Goal: Information Seeking & Learning: Compare options

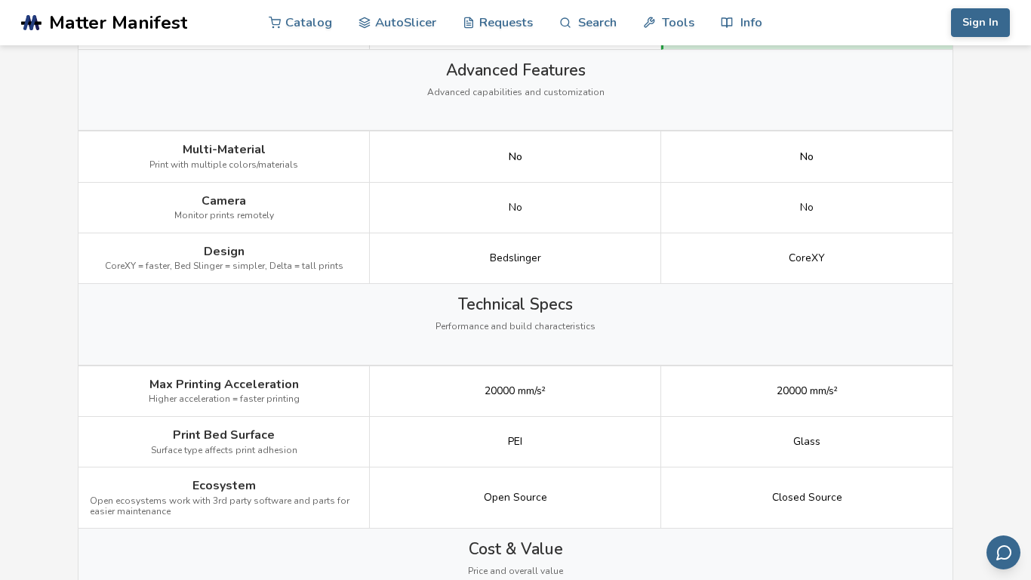
scroll to position [1656, 0]
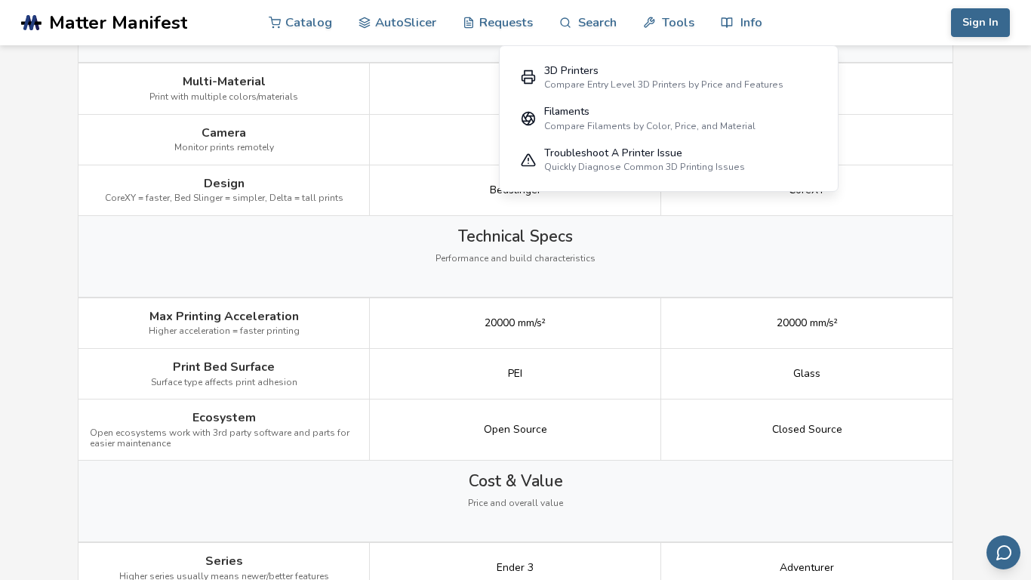
scroll to position [1747, 0]
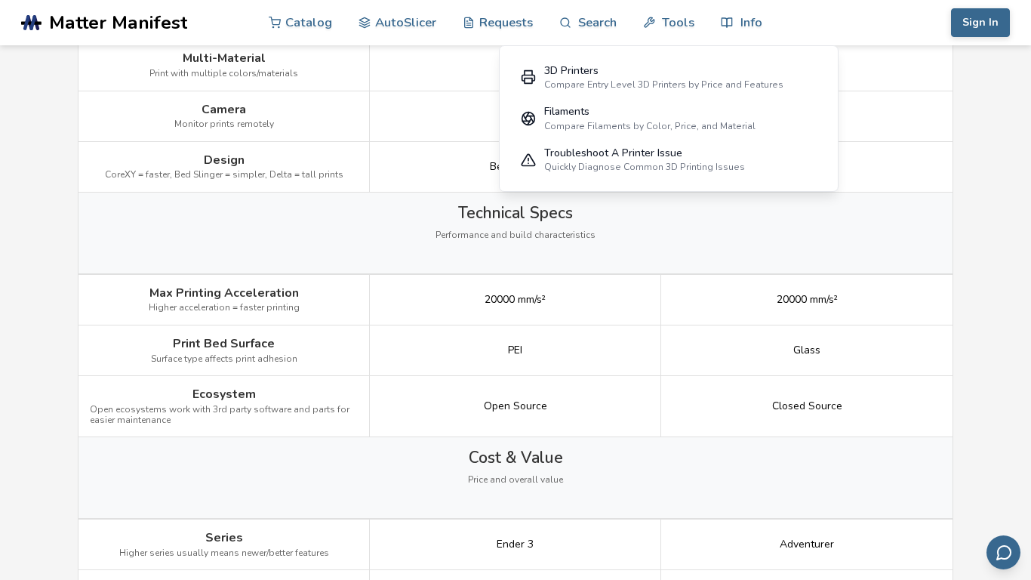
click at [437, 60] on div "No" at bounding box center [515, 65] width 291 height 51
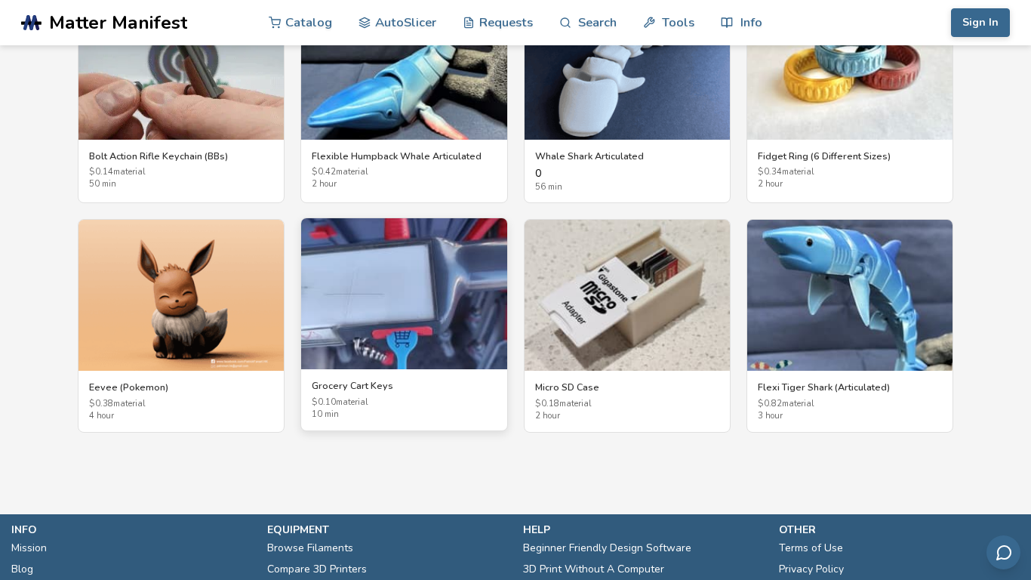
scroll to position [2743, 0]
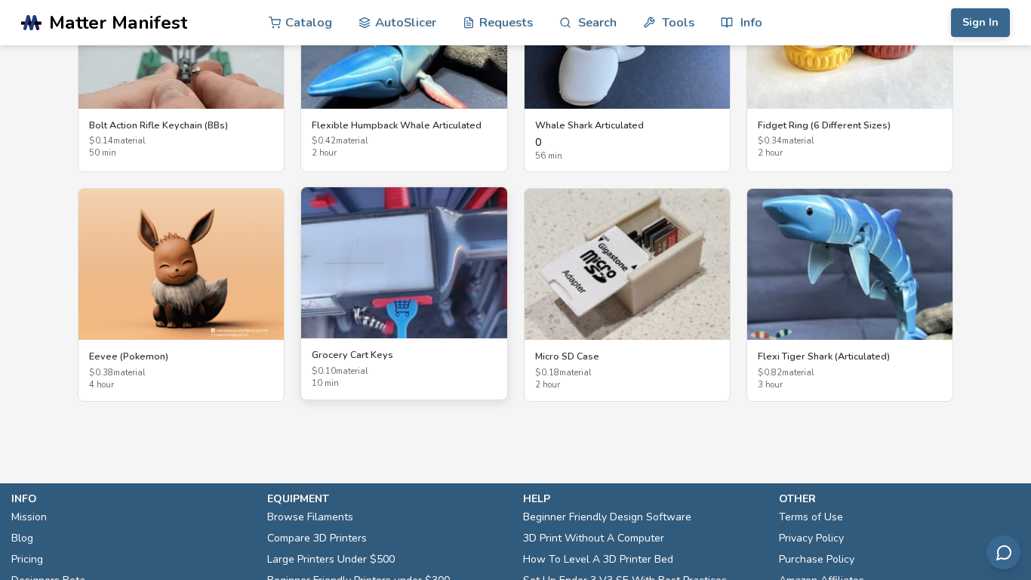
click at [371, 288] on img at bounding box center [403, 262] width 205 height 151
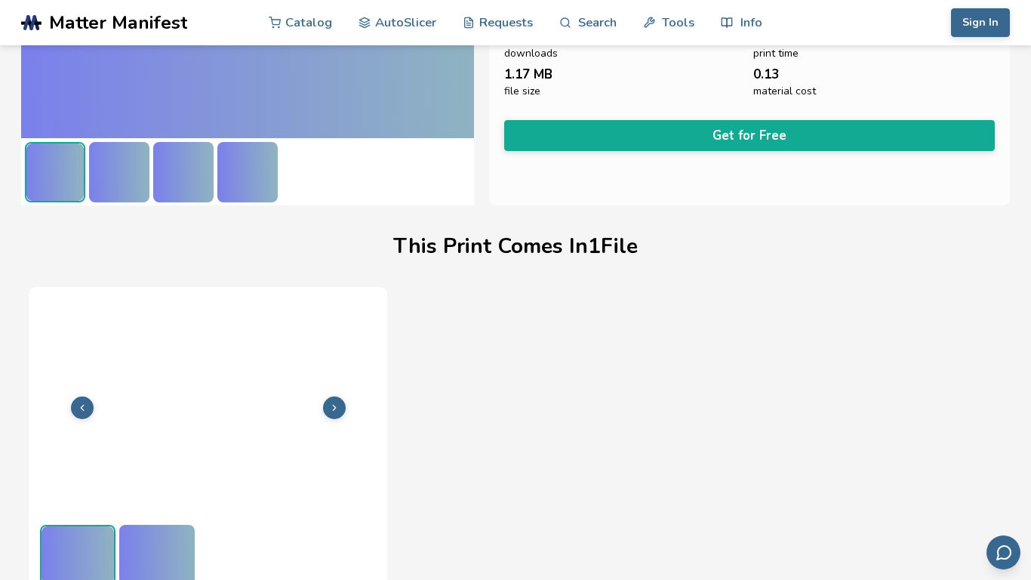
scroll to position [309, 0]
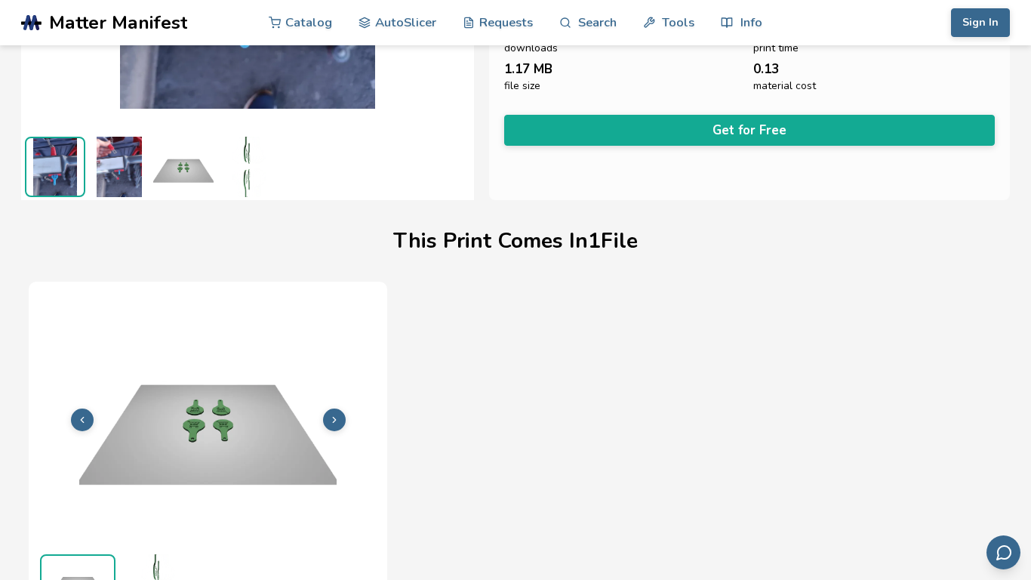
click at [605, 463] on div "File 1 of 1 Print Time 47m Material Cost 0.14 File Size 1.17 MB" at bounding box center [516, 492] width 974 height 421
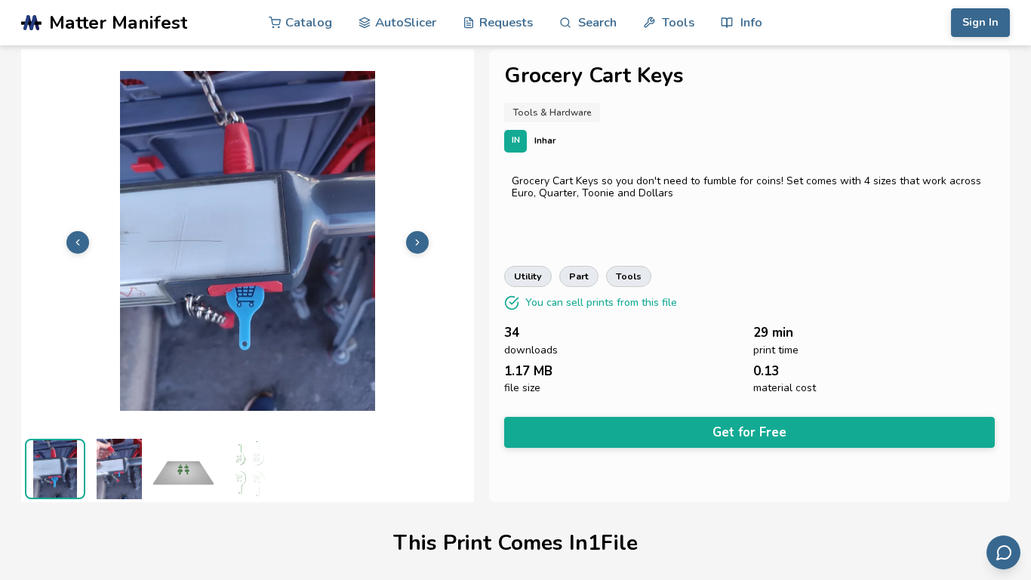
scroll to position [0, 0]
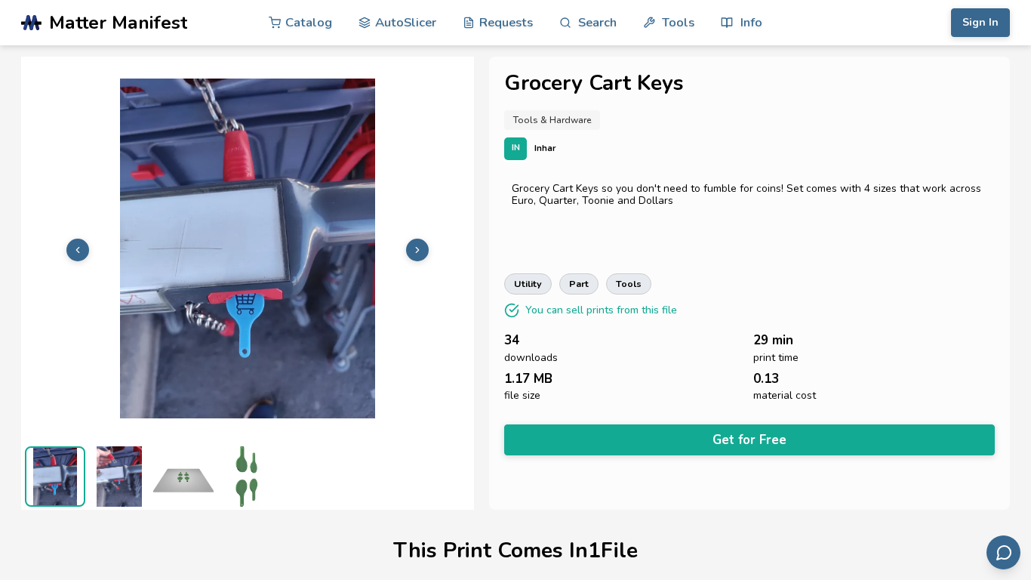
click at [124, 477] on img at bounding box center [119, 476] width 60 height 60
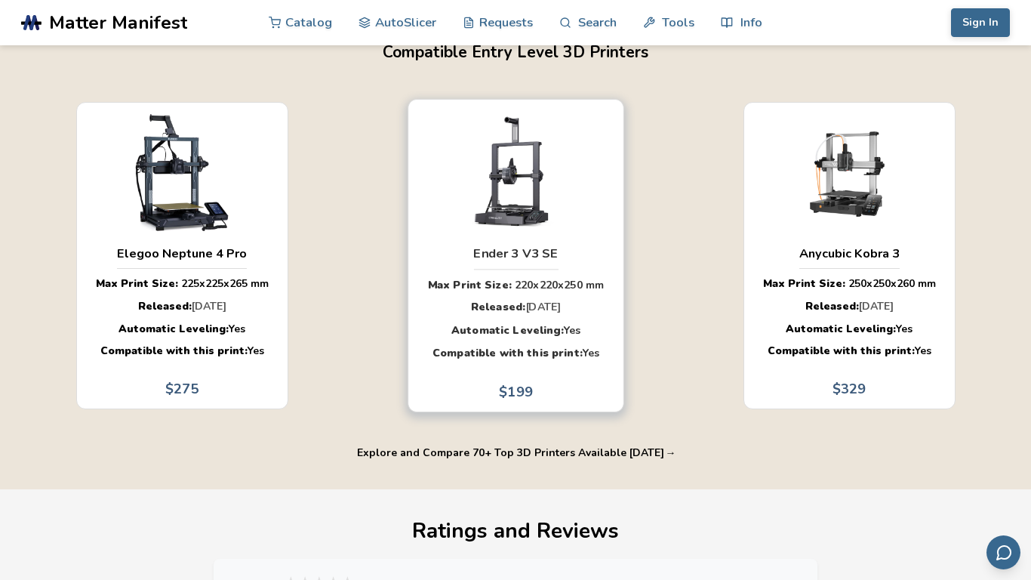
scroll to position [996, 0]
